Goal: Register for event/course

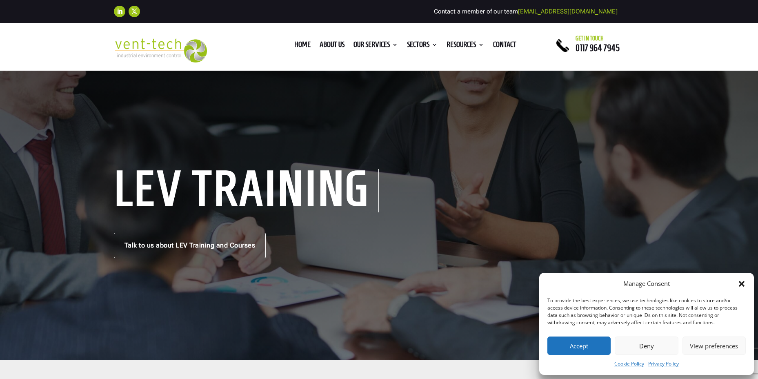
click at [572, 338] on button "Accept" at bounding box center [578, 345] width 63 height 18
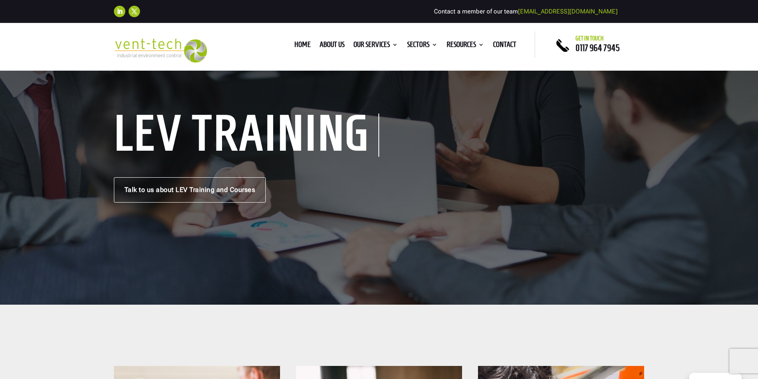
scroll to position [122, 0]
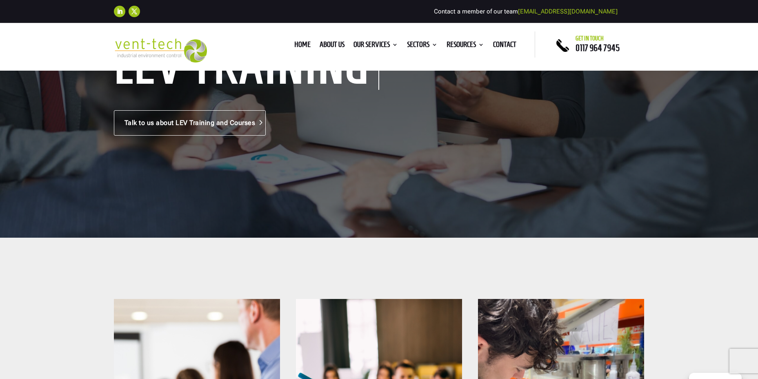
click at [186, 129] on link "Talk to us about LEV Training and Courses" at bounding box center [190, 122] width 152 height 25
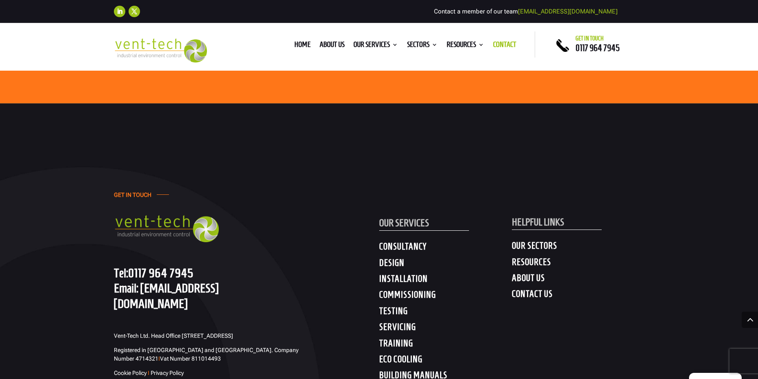
scroll to position [1061, 0]
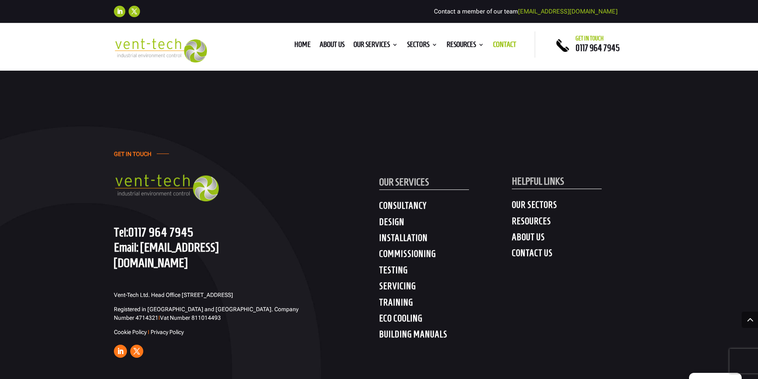
click at [390, 301] on h4 "TRAINING" at bounding box center [445, 304] width 133 height 15
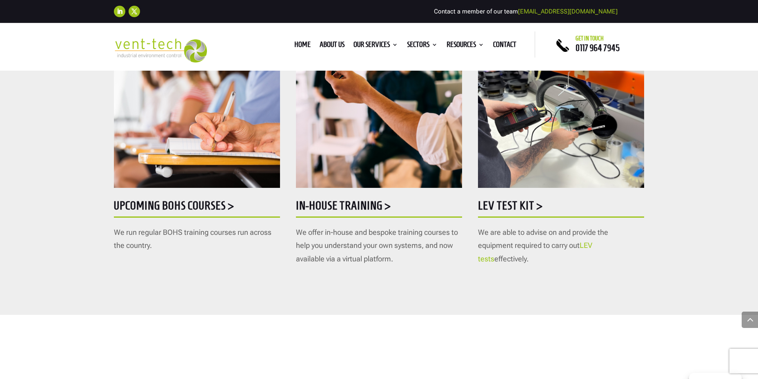
scroll to position [449, 0]
click at [171, 203] on h5 "Upcoming BOHS courses >" at bounding box center [197, 207] width 166 height 16
